Goal: Transaction & Acquisition: Obtain resource

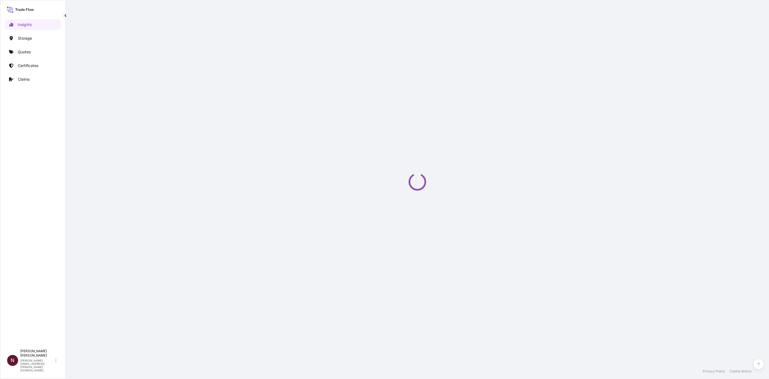
select select "2025"
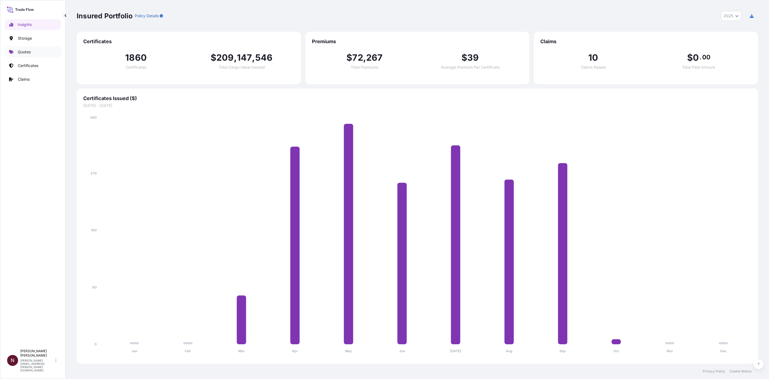
click at [27, 50] on p "Quotes" at bounding box center [24, 51] width 13 height 5
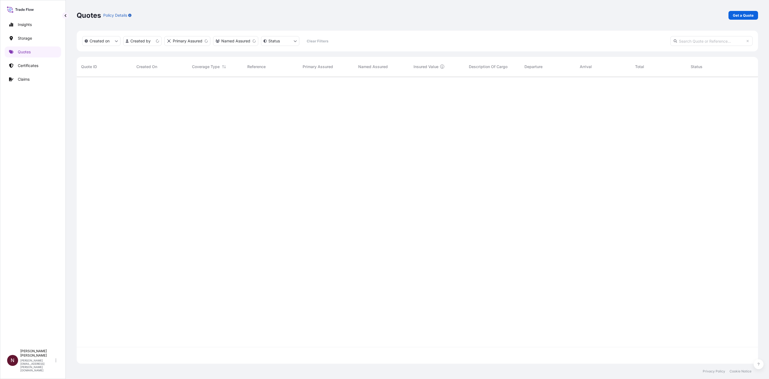
scroll to position [284, 675]
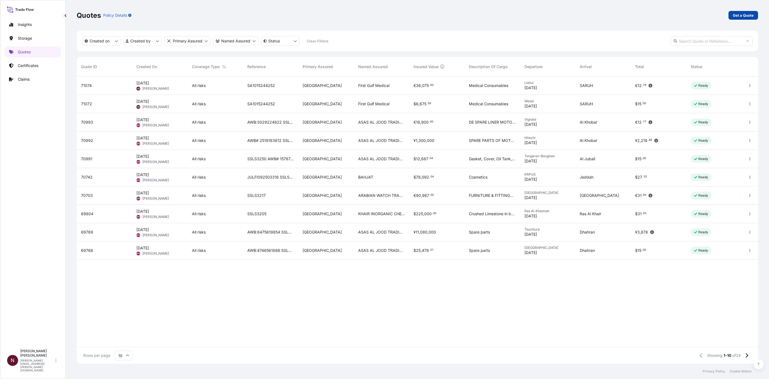
click at [748, 15] on p "Get a Quote" at bounding box center [743, 15] width 21 height 5
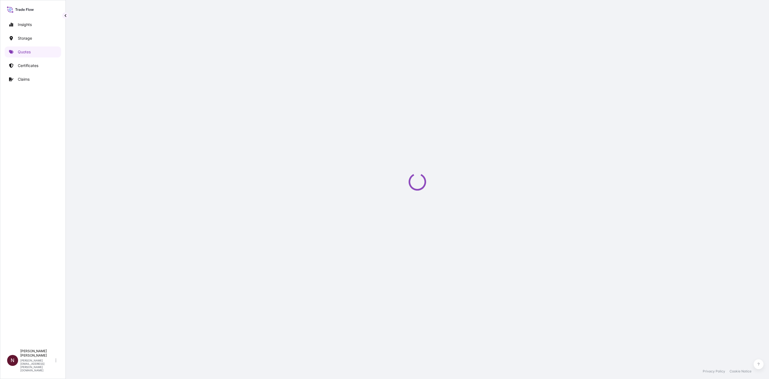
select select "Water"
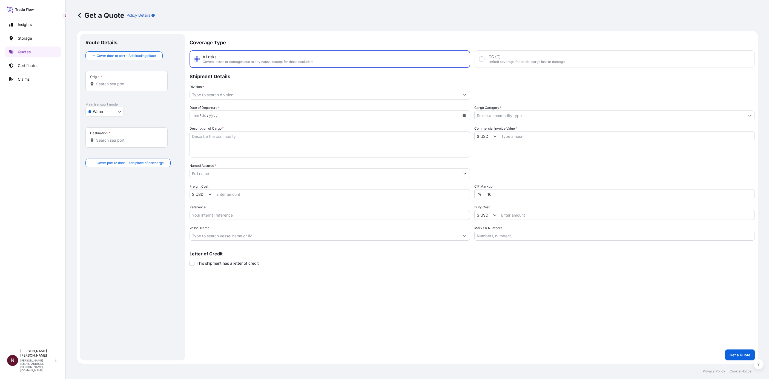
click at [112, 86] on input "Origin *" at bounding box center [128, 83] width 65 height 5
click at [105, 83] on input "Origin * Please select an origin" at bounding box center [128, 83] width 65 height 5
paste input "SHEKOU"
type input "CNSHK - Shekou Pt, [GEOGRAPHIC_DATA]"
click at [108, 123] on body "0 options available. 1 option available. Insights Storage Quotes Certificates C…" at bounding box center [384, 189] width 769 height 379
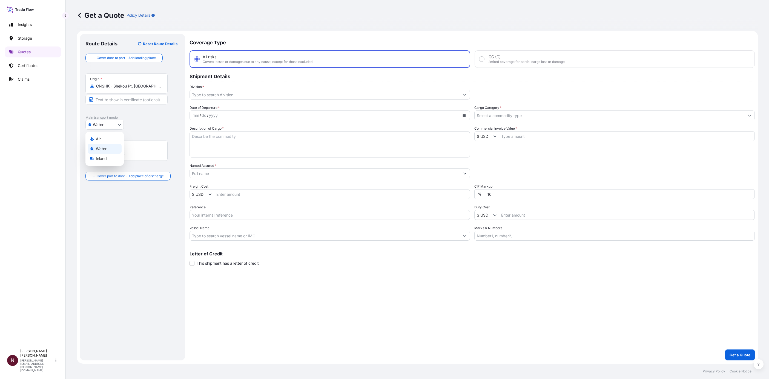
click at [101, 146] on span "Water" at bounding box center [101, 148] width 11 height 5
click at [100, 145] on input "Destination *" at bounding box center [128, 142] width 65 height 5
click at [110, 138] on div "Destination *" at bounding box center [126, 140] width 82 height 20
click at [110, 140] on input "Destination * Please select a destination" at bounding box center [128, 142] width 65 height 5
paste input "DAMMAM"
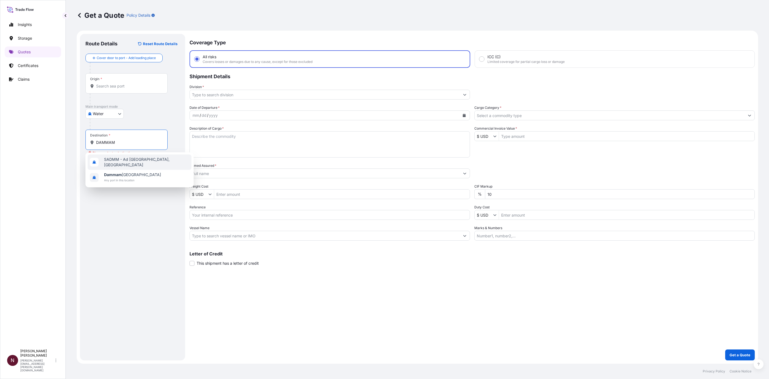
click at [114, 161] on span "SADMM - Ad [GEOGRAPHIC_DATA], [GEOGRAPHIC_DATA]" at bounding box center [146, 162] width 85 height 11
type input "SADMM - Ad [GEOGRAPHIC_DATA], [GEOGRAPHIC_DATA]"
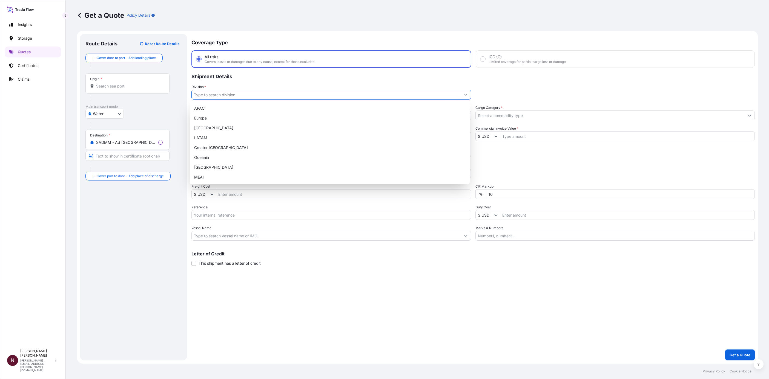
click at [214, 97] on input "Division *" at bounding box center [326, 95] width 269 height 10
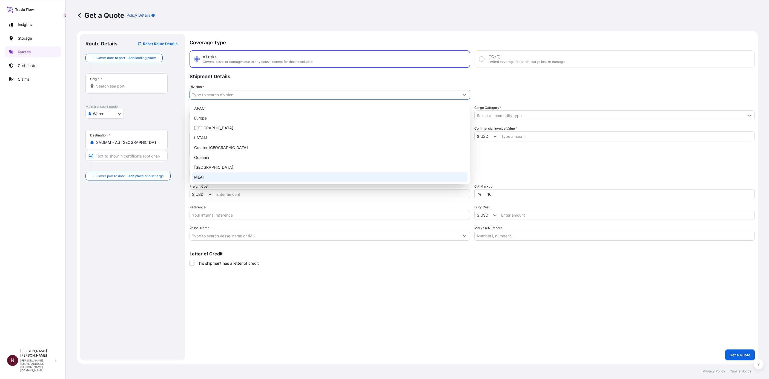
click at [205, 176] on div "MEAI" at bounding box center [329, 177] width 275 height 10
type input "MEAI"
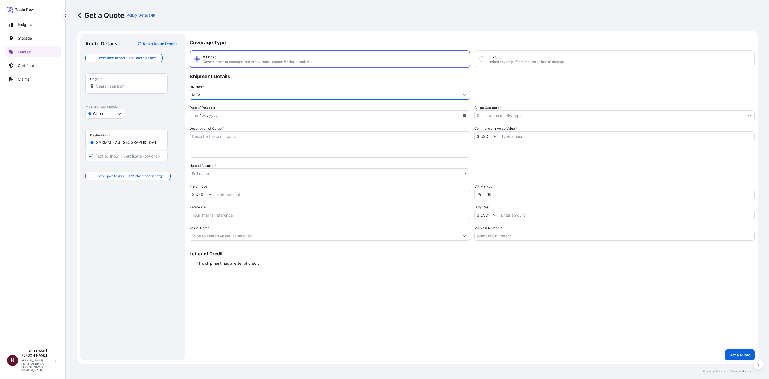
click at [209, 116] on div "yyyy" at bounding box center [213, 115] width 10 height 7
click at [464, 119] on button "Calendar" at bounding box center [464, 115] width 9 height 9
click at [199, 193] on div "28" at bounding box center [199, 193] width 10 height 10
click at [210, 142] on textarea "Description of Cargo *" at bounding box center [329, 144] width 280 height 26
click at [215, 135] on textarea "Description of Cargo *" at bounding box center [329, 144] width 280 height 26
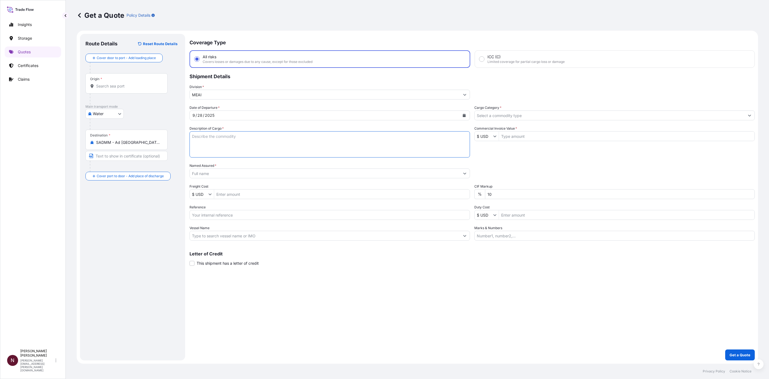
paste textarea "DISPLAY AND ADVERTISING SCREEN"
type textarea "DISPLAY AND ADVERTISING SCREEN"
click at [207, 172] on input "Named Assured *" at bounding box center [325, 174] width 270 height 10
click at [205, 172] on input "Named Assured *" at bounding box center [325, 174] width 270 height 10
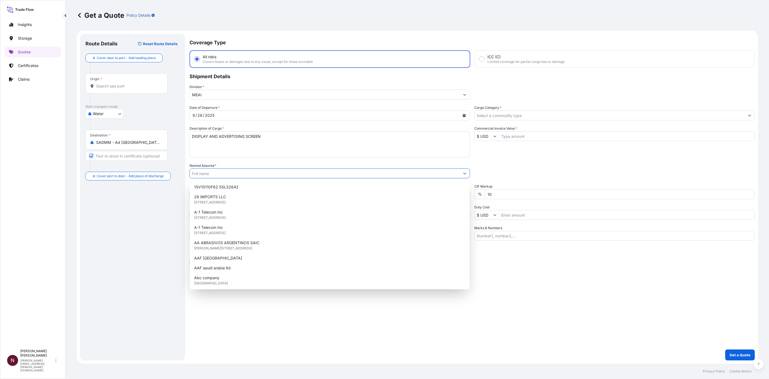
paste input "KRIZZ FOR ADVERTISING AND MEDIA"
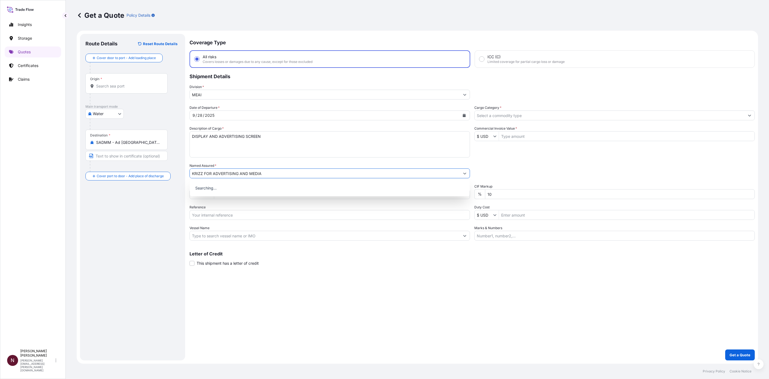
type input "KRIZZ FOR ADVERTISING AND MEDIA"
click at [287, 296] on div "Coverage Type All risks Covers losses or damages due to any cause, except for t…" at bounding box center [471, 197] width 565 height 327
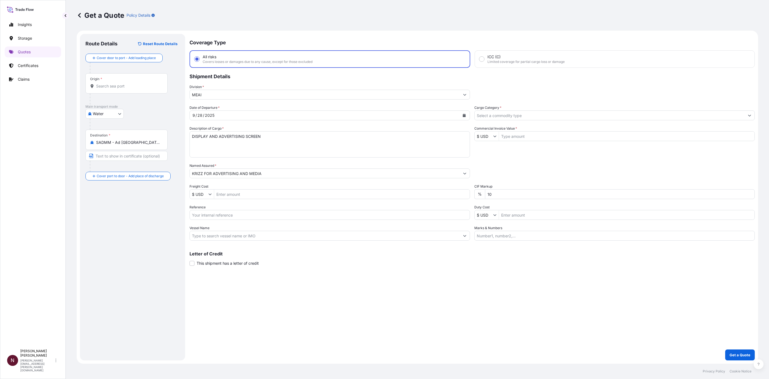
click at [491, 137] on input "$ USD" at bounding box center [483, 136] width 19 height 10
click at [515, 137] on input "Commercial Invoice Value *" at bounding box center [626, 136] width 255 height 10
click at [510, 137] on input "Commercial Invoice Value *" at bounding box center [626, 136] width 255 height 10
paste input "67,148.00"
type input "67,148"
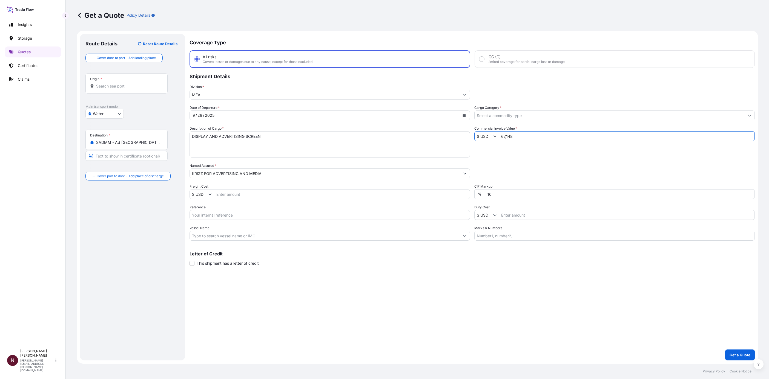
click at [505, 154] on div "Date of Departure * [DATE] Cargo Category * Description of Cargo * DISPLAY AND …" at bounding box center [471, 173] width 565 height 136
drag, startPoint x: 496, startPoint y: 195, endPoint x: 474, endPoint y: 197, distance: 21.8
click at [474, 197] on div "% 10" at bounding box center [614, 194] width 280 height 10
type input "0"
click at [415, 277] on div "Coverage Type All risks Covers losses or damages due to any cause, except for t…" at bounding box center [471, 197] width 565 height 327
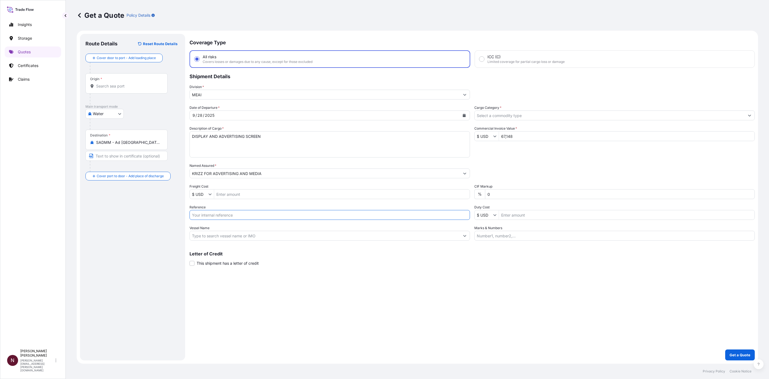
click at [220, 215] on input "Reference" at bounding box center [329, 215] width 280 height 10
paste input "SA1015244643"
type input "SA1015244643"
click at [744, 355] on p "Get a Quote" at bounding box center [739, 355] width 21 height 5
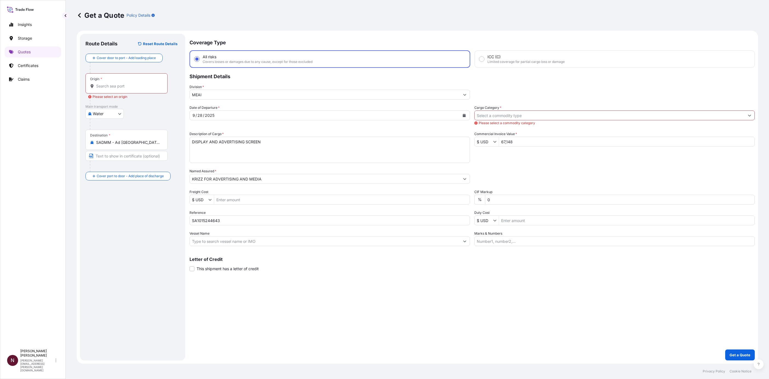
click at [105, 85] on input "Origin * Please select an origin" at bounding box center [128, 86] width 65 height 5
type input "CNSHK - Shekou Pt, [GEOGRAPHIC_DATA]"
click at [747, 353] on p "Get a Quote" at bounding box center [739, 355] width 21 height 5
click at [501, 123] on span "Please select a commodity category" at bounding box center [614, 122] width 280 height 5
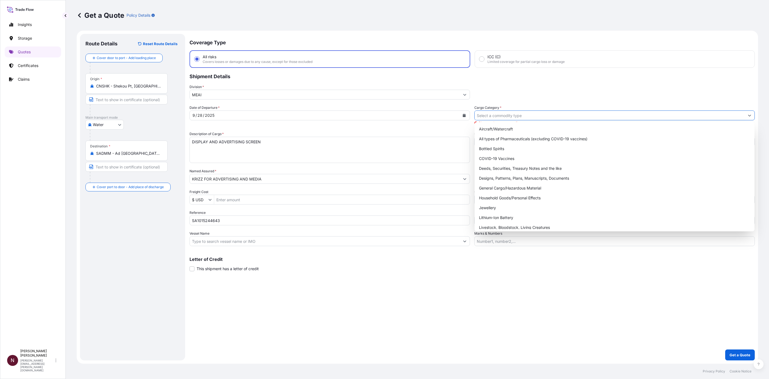
click at [494, 117] on input "Cargo Category *" at bounding box center [609, 116] width 270 height 10
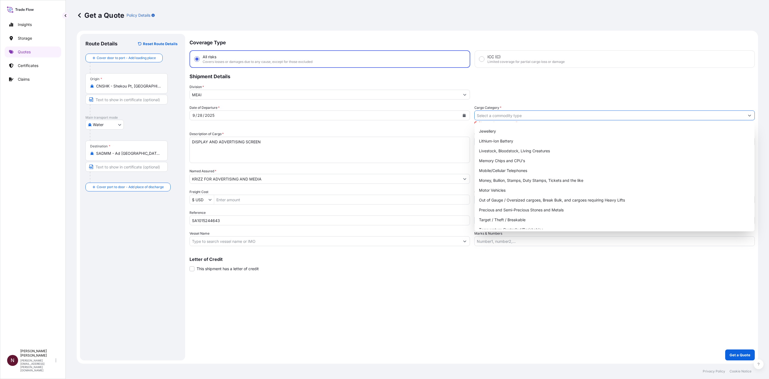
scroll to position [82, 0]
click at [524, 215] on div "Target / Theft / Breakable" at bounding box center [614, 215] width 275 height 10
type input "Target / Theft / Breakable"
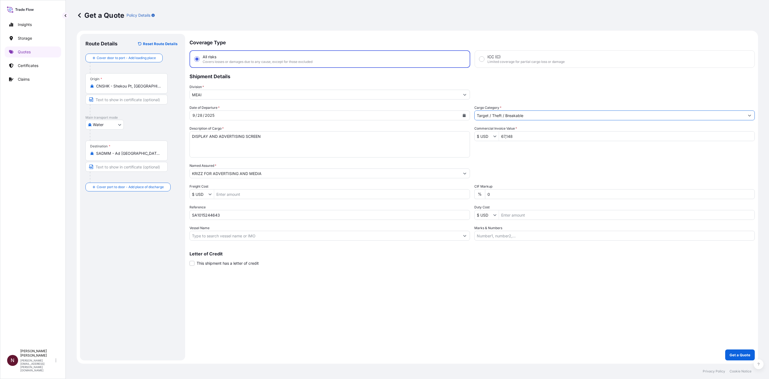
click at [735, 349] on div "Coverage Type All risks Covers losses or damages due to any cause, except for t…" at bounding box center [471, 197] width 565 height 327
click at [740, 353] on p "Get a Quote" at bounding box center [739, 355] width 21 height 5
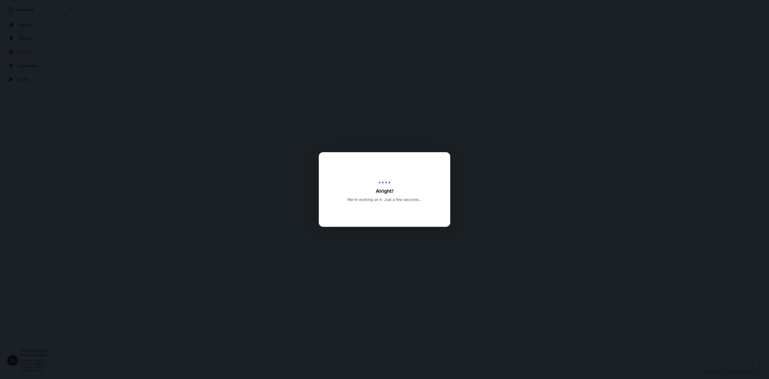
select select "Water"
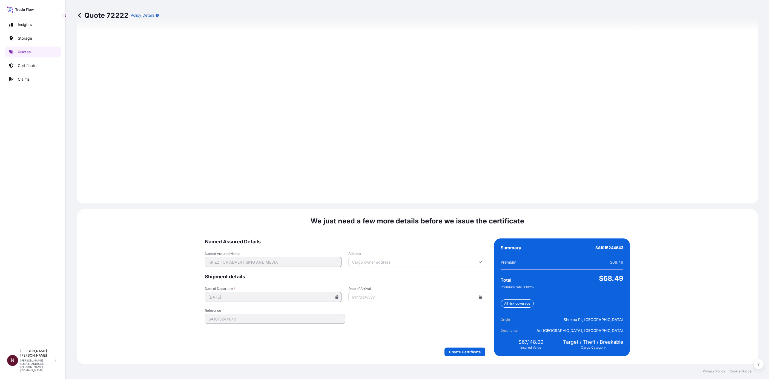
scroll to position [653, 0]
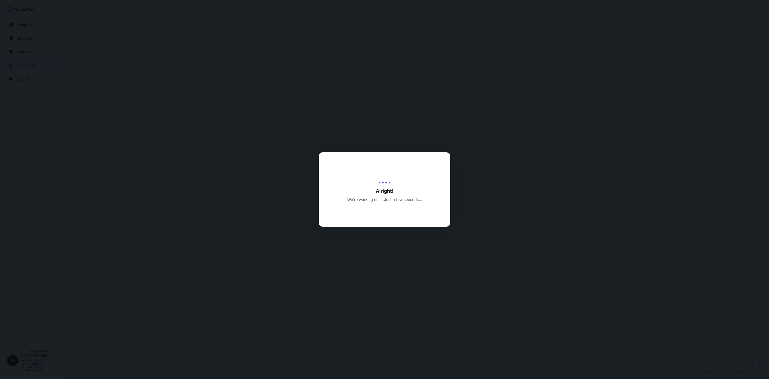
click at [347, 192] on span "Alright!" at bounding box center [384, 191] width 131 height 7
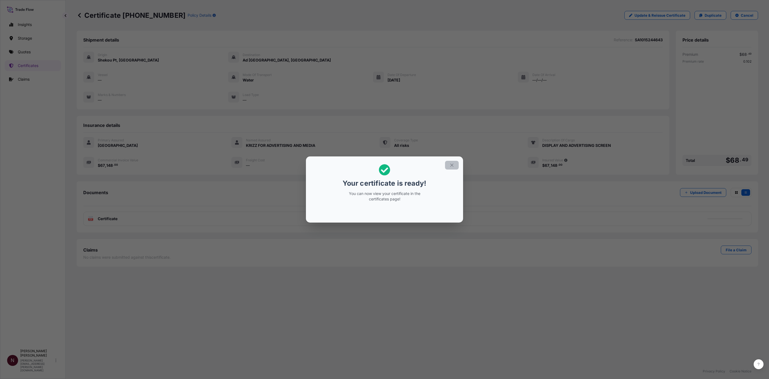
click at [450, 166] on icon "button" at bounding box center [451, 165] width 5 height 5
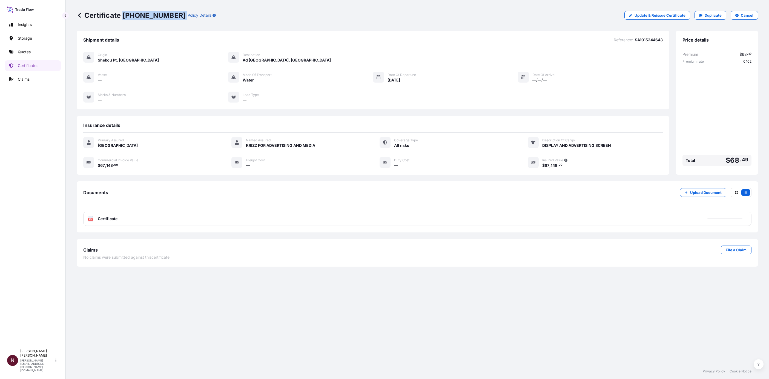
drag, startPoint x: 169, startPoint y: 15, endPoint x: 122, endPoint y: 13, distance: 47.1
click at [122, 13] on div "Certificate [PHONE_NUMBER] Policy Details" at bounding box center [146, 15] width 139 height 9
copy p "[PHONE_NUMBER]"
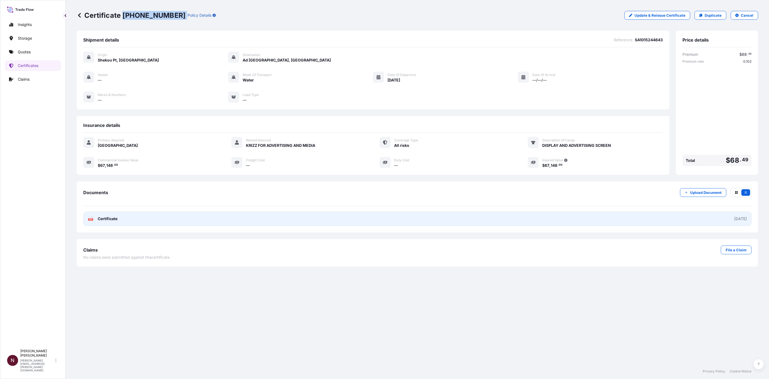
click at [711, 216] on link "PDF Certificate [DATE]" at bounding box center [417, 219] width 668 height 14
